Goal: Transaction & Acquisition: Book appointment/travel/reservation

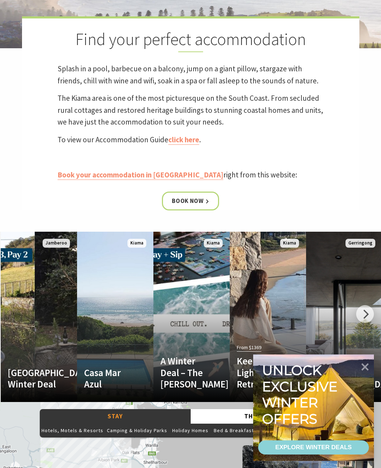
scroll to position [303, 0]
click at [195, 210] on link "Book now" at bounding box center [190, 201] width 57 height 19
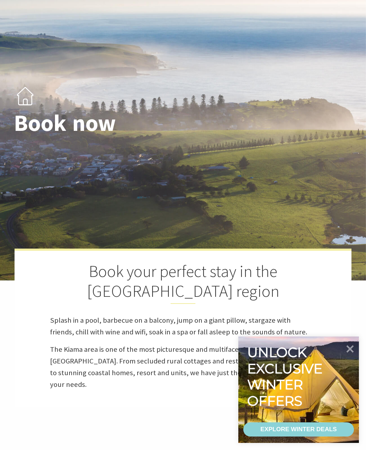
select select "3"
select select "2"
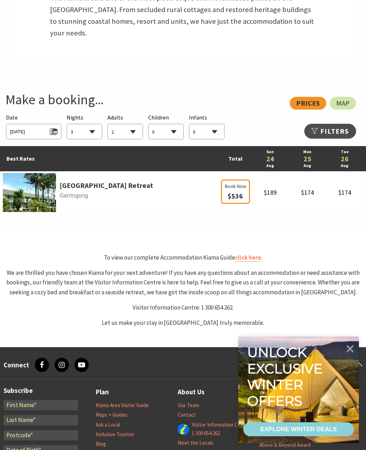
scroll to position [409, 0]
click at [251, 262] on link "click here" at bounding box center [248, 258] width 26 height 8
select select "3"
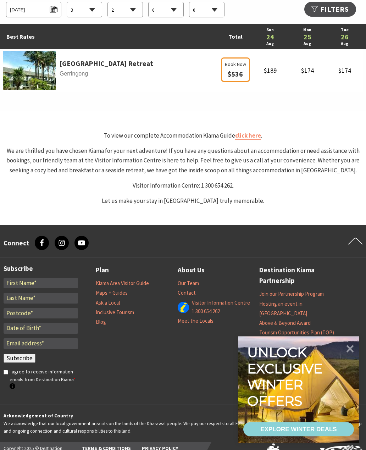
scroll to position [418, 0]
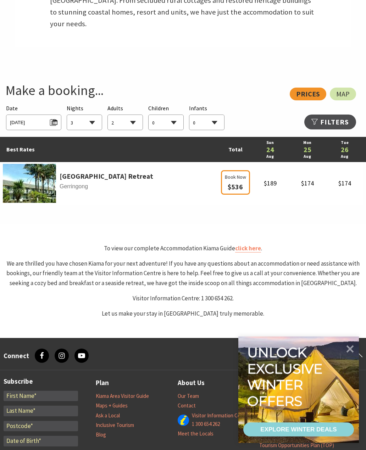
click at [352, 355] on icon at bounding box center [350, 349] width 15 height 15
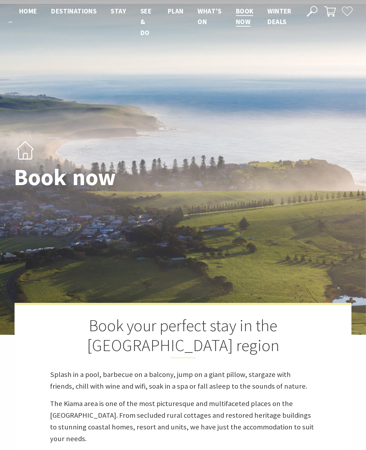
scroll to position [0, 0]
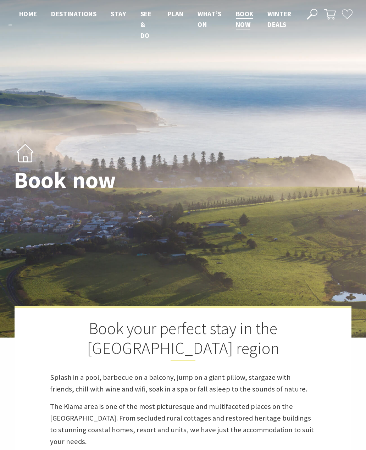
click at [245, 20] on span "Book now" at bounding box center [245, 19] width 18 height 19
select select "3"
select select "2"
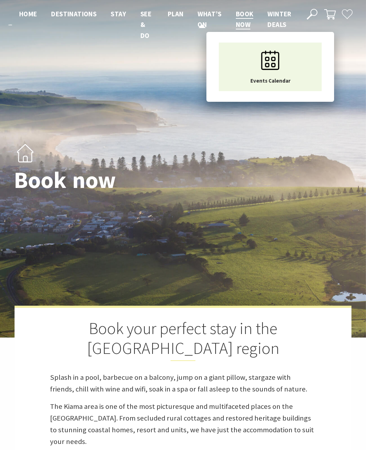
click at [211, 18] on span "What’s On" at bounding box center [210, 19] width 24 height 19
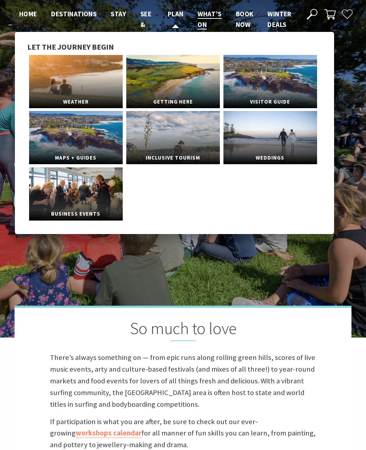
click at [178, 23] on li "Plan Let the journey begin Weather Getting Here Visitor Guide Maps + Guides Inc…" at bounding box center [176, 25] width 16 height 32
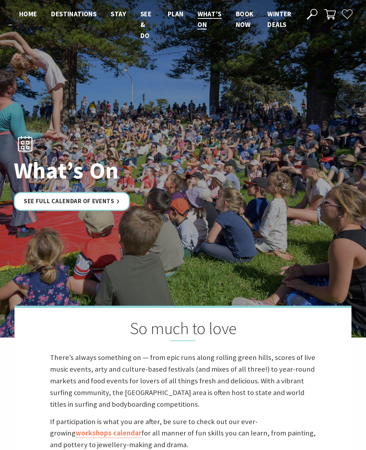
click at [359, 49] on div "What’s On See Full Calendar of Events So much to love There’s always something …" at bounding box center [183, 265] width 366 height 530
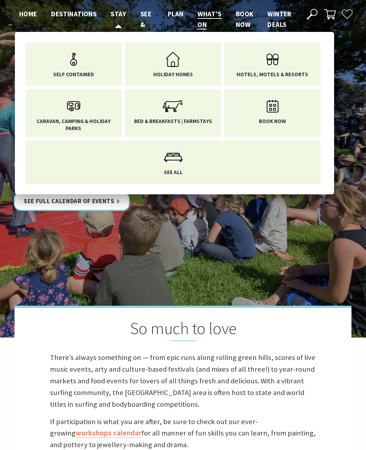
click at [121, 15] on span "Stay" at bounding box center [119, 14] width 16 height 9
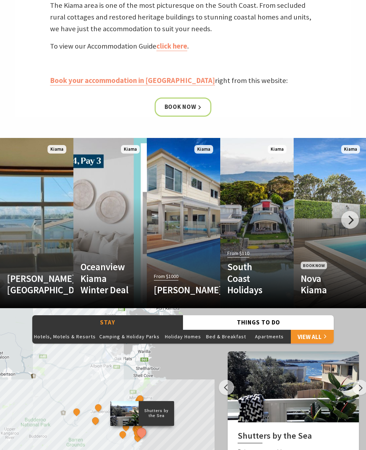
scroll to position [381, 0]
click at [351, 229] on div at bounding box center [350, 220] width 18 height 18
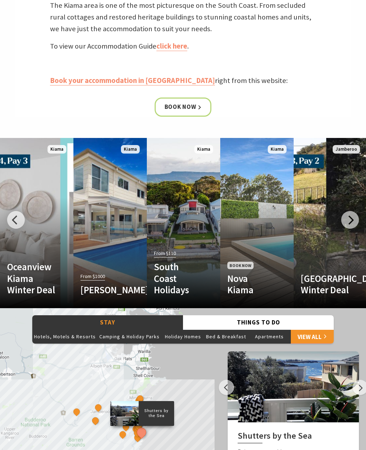
click at [355, 229] on div at bounding box center [350, 220] width 18 height 18
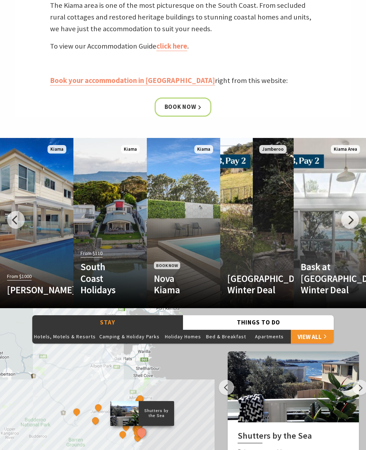
click at [353, 229] on div at bounding box center [350, 220] width 18 height 18
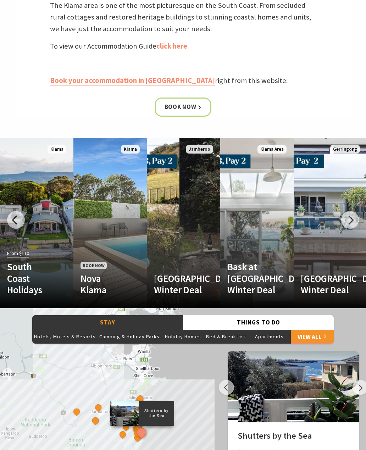
click at [352, 229] on div at bounding box center [350, 220] width 18 height 18
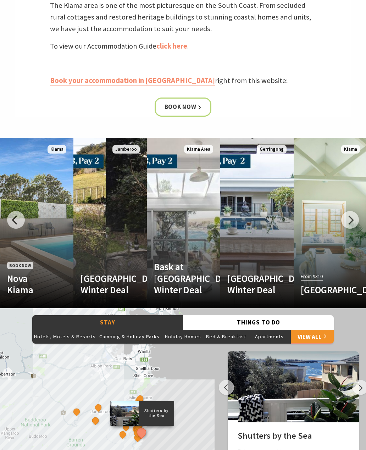
click at [353, 229] on div at bounding box center [350, 220] width 18 height 18
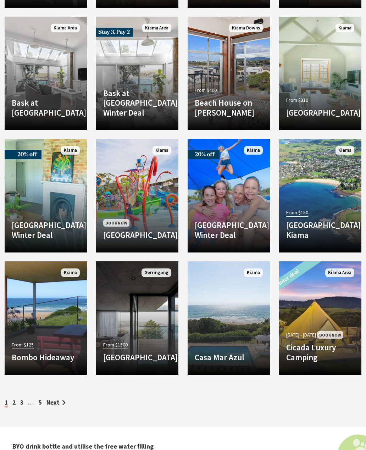
scroll to position [1212, 0]
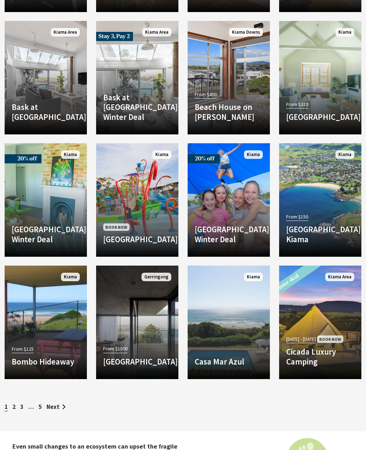
click at [140, 347] on div "From $1500 Bunker House The Bunker House is the ultimate escape from the busy S…" at bounding box center [137, 358] width 82 height 28
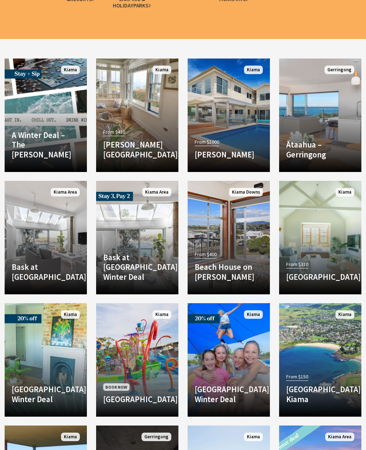
scroll to position [1053, 0]
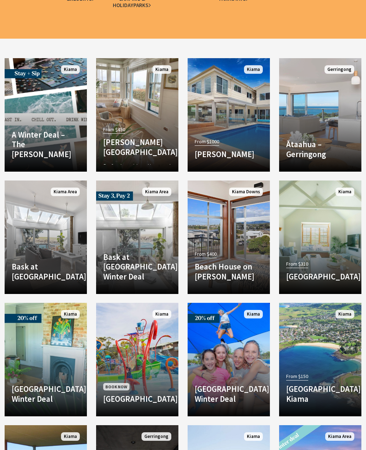
click at [138, 143] on h4 "Allwood Harbour Cottage" at bounding box center [137, 147] width 68 height 20
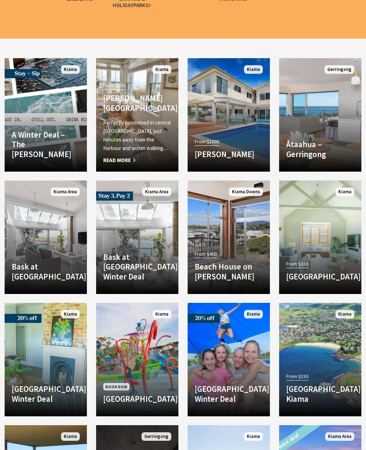
click at [245, 114] on link "From $1000 Amaroo Kiama Spectacular ocean front location, the best in Kiama, wi…" at bounding box center [229, 115] width 82 height 114
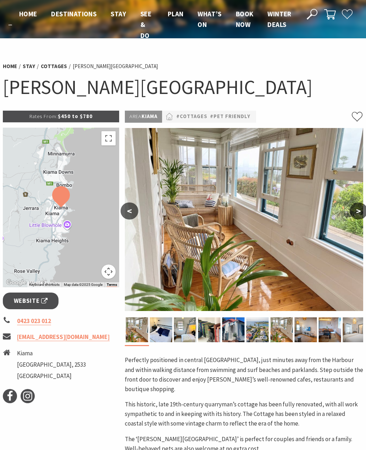
click at [354, 209] on button ">" at bounding box center [359, 211] width 18 height 17
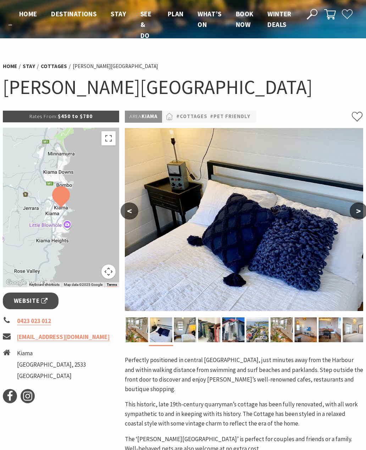
click at [354, 210] on button ">" at bounding box center [359, 211] width 18 height 17
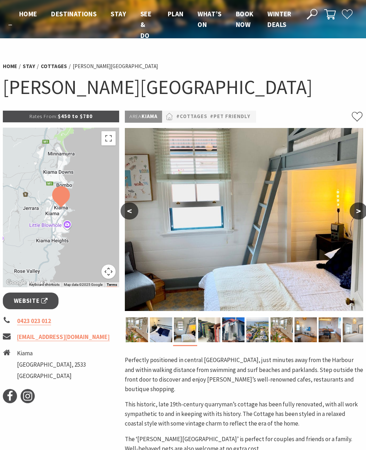
click at [354, 212] on button ">" at bounding box center [359, 211] width 18 height 17
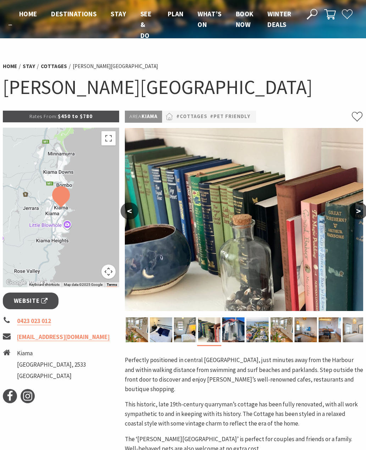
click at [354, 211] on button ">" at bounding box center [359, 211] width 18 height 17
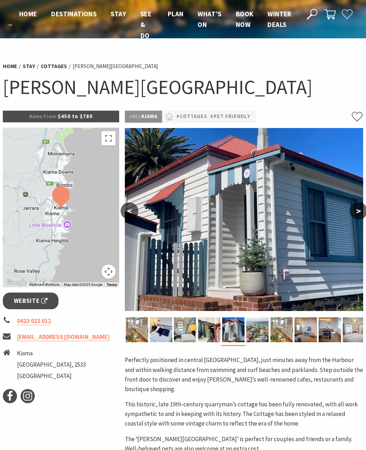
click at [352, 209] on button ">" at bounding box center [359, 211] width 18 height 17
click at [352, 210] on button ">" at bounding box center [359, 211] width 18 height 17
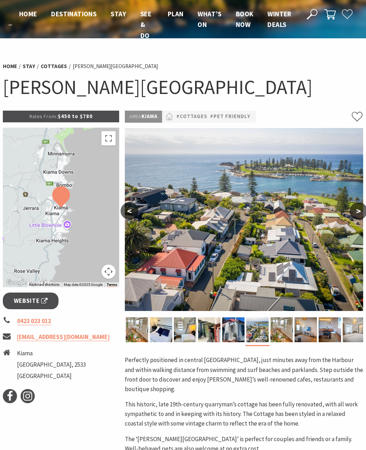
click at [352, 211] on button ">" at bounding box center [359, 211] width 18 height 17
click at [354, 211] on button ">" at bounding box center [359, 211] width 18 height 17
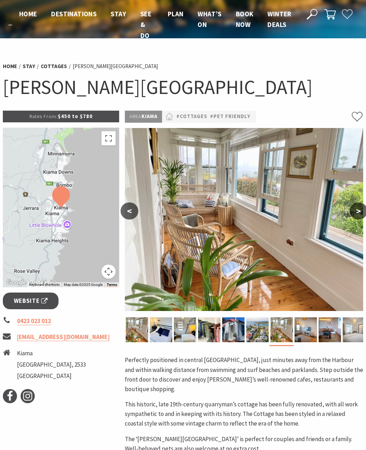
click at [359, 211] on button ">" at bounding box center [359, 211] width 18 height 17
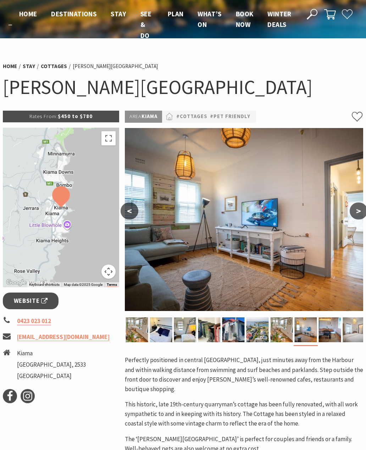
click at [357, 209] on button ">" at bounding box center [359, 211] width 18 height 17
click at [356, 209] on button ">" at bounding box center [359, 211] width 18 height 17
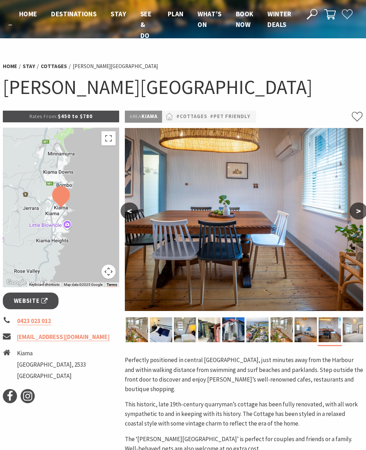
click at [356, 209] on button ">" at bounding box center [359, 211] width 18 height 17
click at [355, 209] on button ">" at bounding box center [359, 211] width 18 height 17
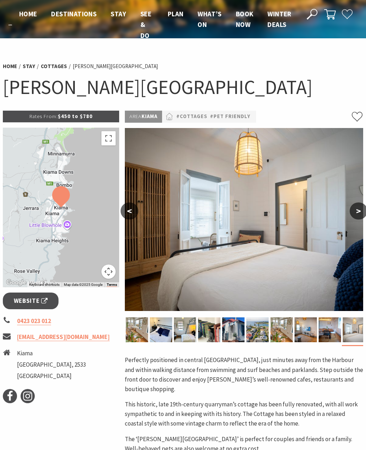
click at [354, 209] on button ">" at bounding box center [359, 211] width 18 height 17
click at [353, 209] on button ">" at bounding box center [359, 211] width 18 height 17
click at [357, 210] on button ">" at bounding box center [359, 211] width 18 height 17
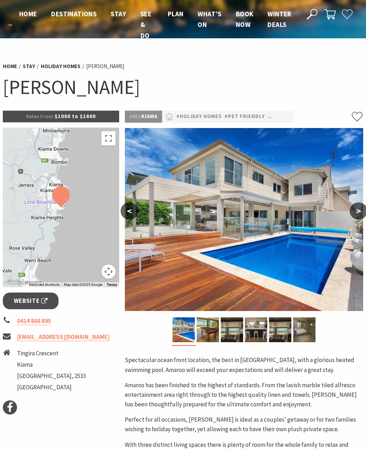
click at [363, 215] on button ">" at bounding box center [359, 211] width 18 height 17
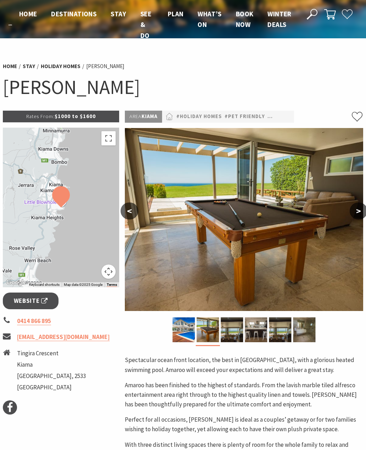
click at [363, 207] on button ">" at bounding box center [359, 211] width 18 height 17
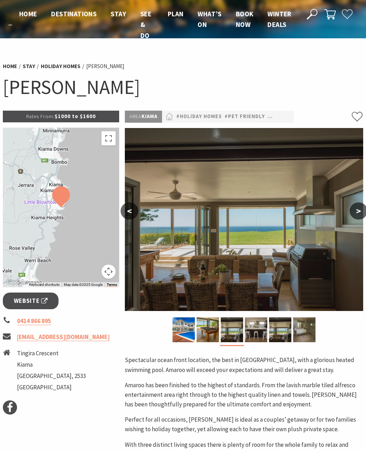
click at [361, 208] on button ">" at bounding box center [359, 211] width 18 height 17
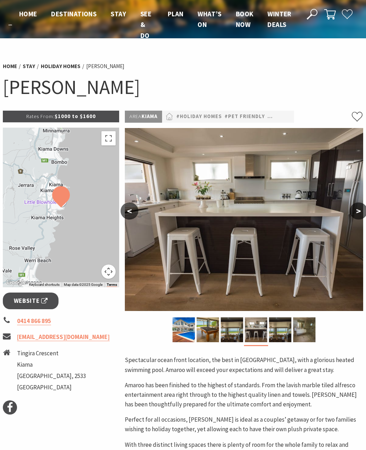
click at [359, 211] on button ">" at bounding box center [359, 211] width 18 height 17
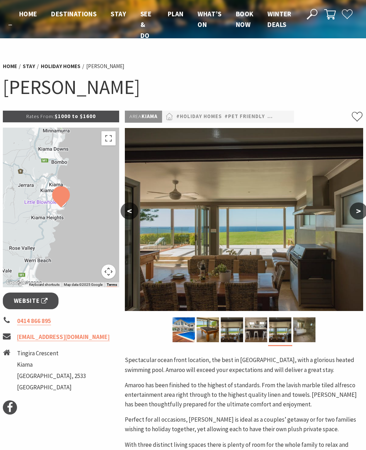
click at [362, 212] on button ">" at bounding box center [359, 211] width 18 height 17
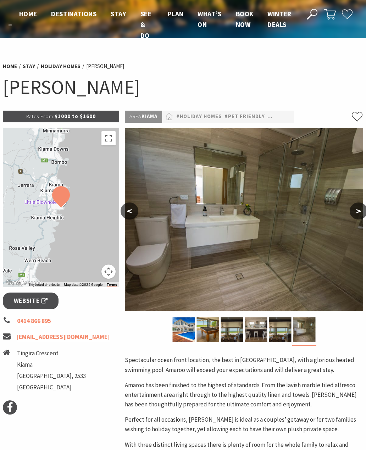
click at [363, 212] on button ">" at bounding box center [359, 211] width 18 height 17
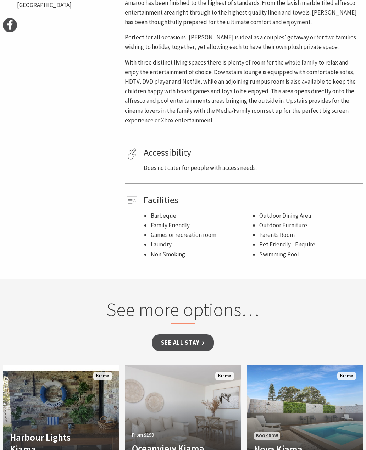
scroll to position [382, 0]
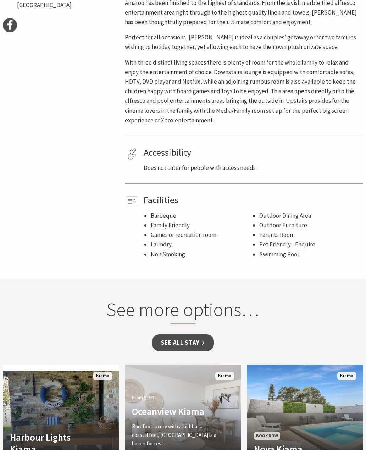
click at [189, 412] on h4 "Oceanview Kiama" at bounding box center [174, 411] width 85 height 11
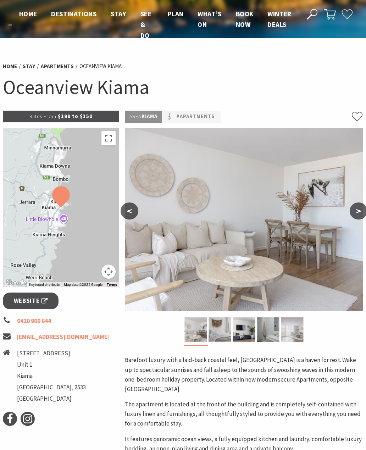
click at [32, 15] on span "Home" at bounding box center [28, 14] width 18 height 9
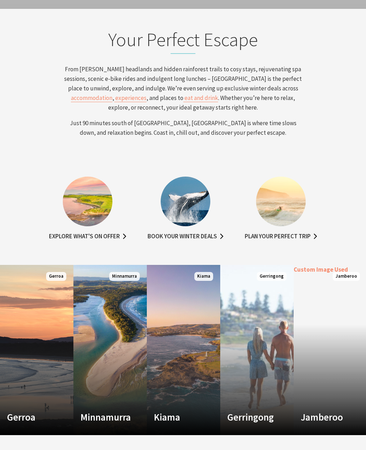
scroll to position [422, 0]
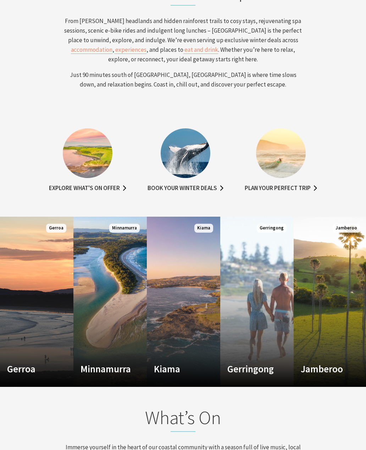
click at [192, 298] on link "Custom Image Used [GEOGRAPHIC_DATA] Where the sea makes a noise Read More [GEOG…" at bounding box center [183, 302] width 73 height 170
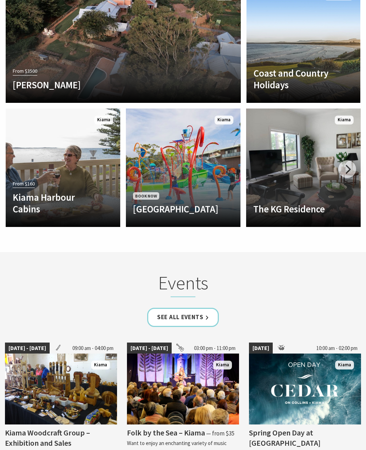
scroll to position [1789, 0]
click at [344, 160] on div at bounding box center [347, 169] width 18 height 18
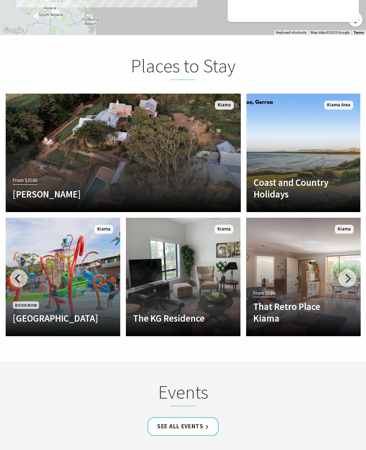
scroll to position [1680, 0]
click at [339, 177] on div "Coast and Country Holidays With over 80 homes to choose from, Coast & Country H…" at bounding box center [295, 191] width 97 height 28
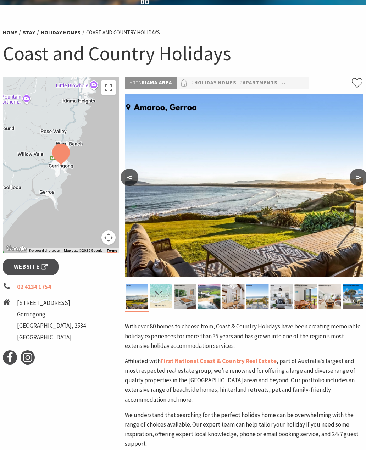
scroll to position [33, 0]
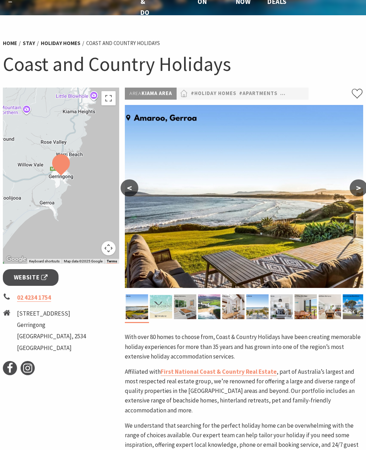
click at [359, 187] on button ">" at bounding box center [359, 188] width 18 height 17
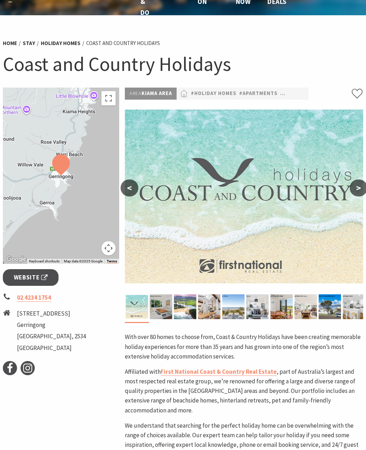
click at [357, 186] on button ">" at bounding box center [359, 188] width 18 height 17
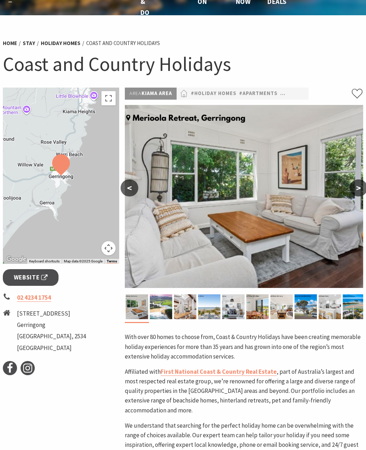
click at [357, 186] on button ">" at bounding box center [359, 188] width 18 height 17
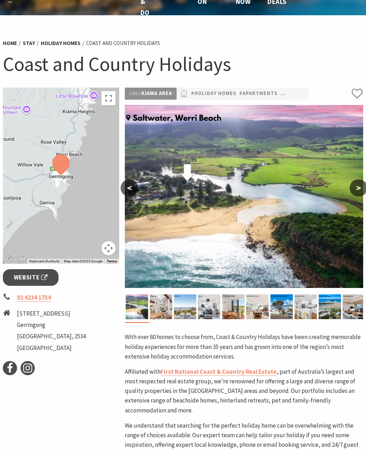
click at [129, 189] on button "<" at bounding box center [130, 188] width 18 height 17
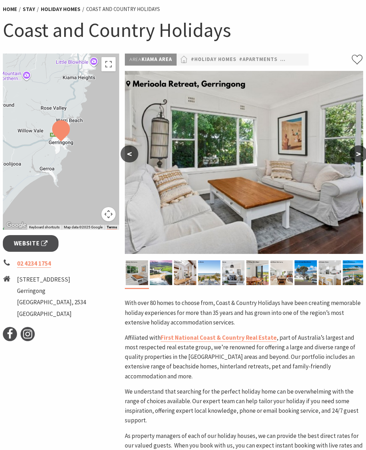
scroll to position [53, 0]
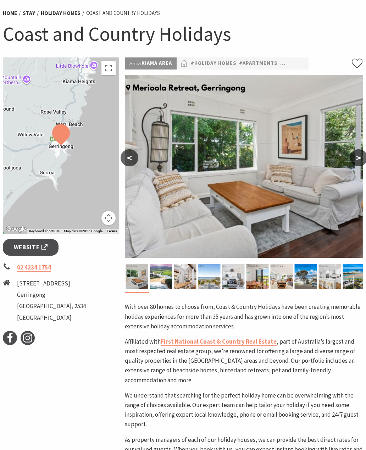
click at [354, 159] on button ">" at bounding box center [359, 157] width 18 height 17
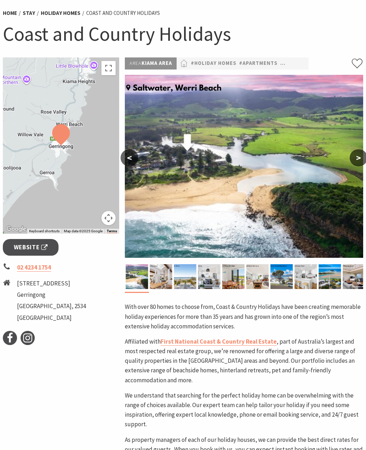
click at [355, 160] on button ">" at bounding box center [359, 157] width 18 height 17
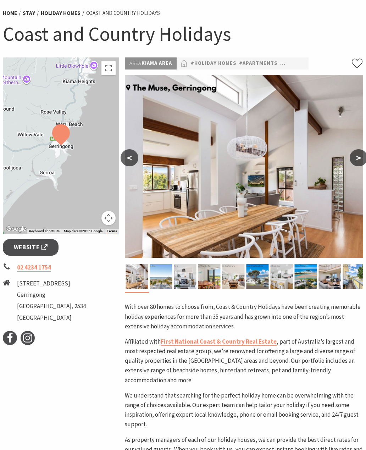
click at [357, 159] on button ">" at bounding box center [359, 157] width 18 height 17
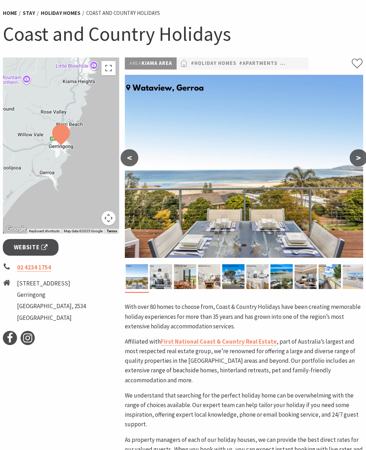
click at [358, 161] on button ">" at bounding box center [359, 157] width 18 height 17
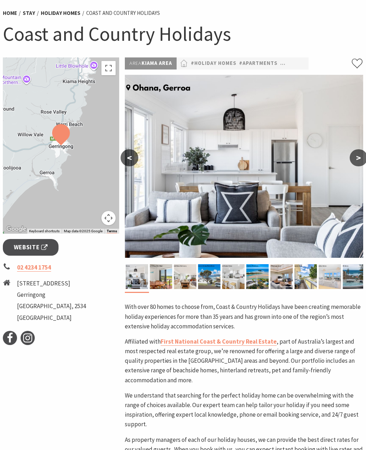
click at [360, 159] on button ">" at bounding box center [359, 157] width 18 height 17
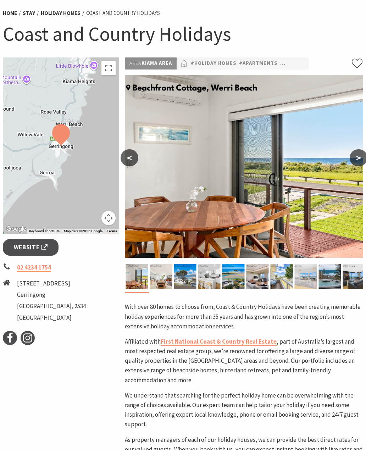
click at [334, 283] on img at bounding box center [330, 276] width 22 height 25
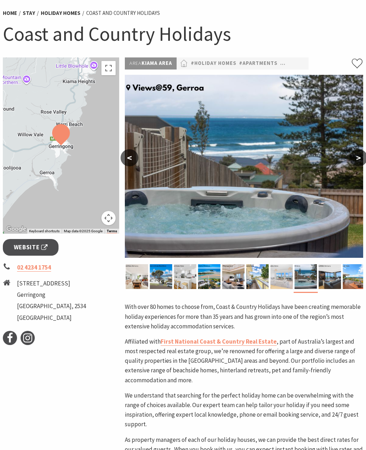
click at [359, 161] on button ">" at bounding box center [359, 157] width 18 height 17
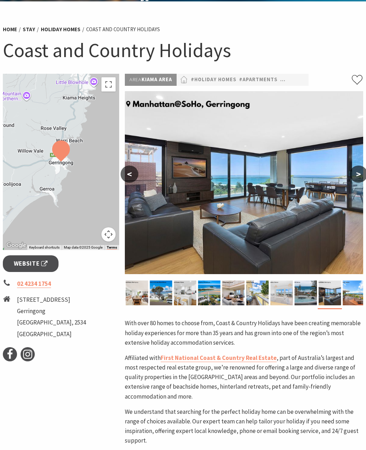
scroll to position [37, 0]
click at [18, 265] on span "Website" at bounding box center [31, 264] width 34 height 10
